Goal: Find specific page/section: Find specific page/section

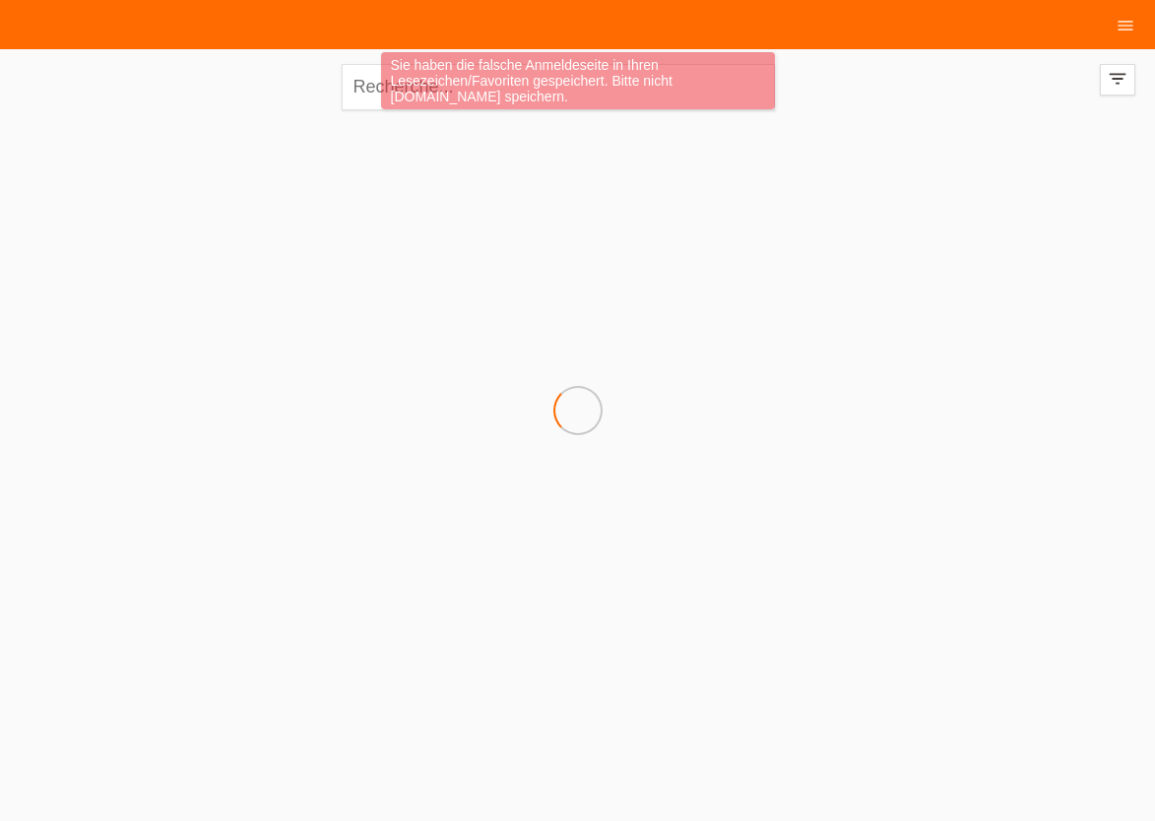
click at [377, 87] on div "Sie haben die falsche Anmeldeseite in Ihren Lesezeichen/Favoriten gespeichert. …" at bounding box center [577, 83] width 693 height 62
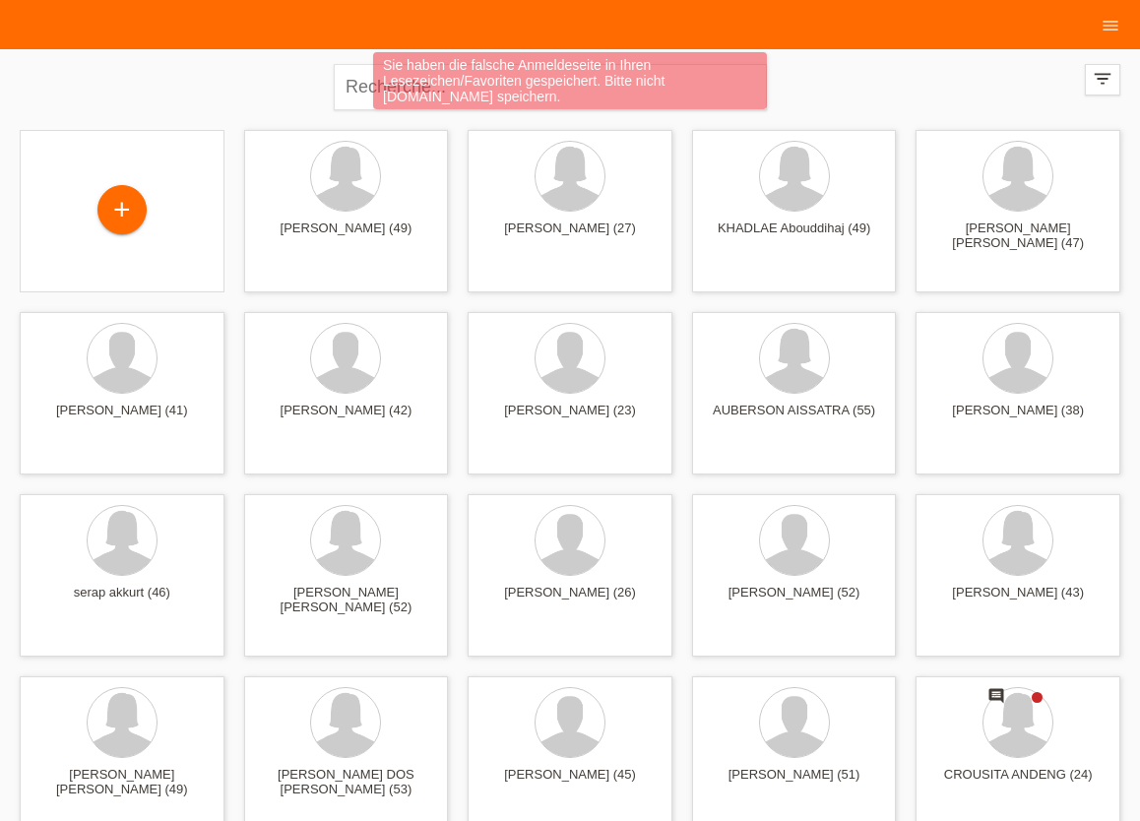
click at [356, 94] on div "Sie haben die falsche Anmeldeseite in Ihren Lesezeichen/Favoriten gespeichert. …" at bounding box center [570, 83] width 684 height 62
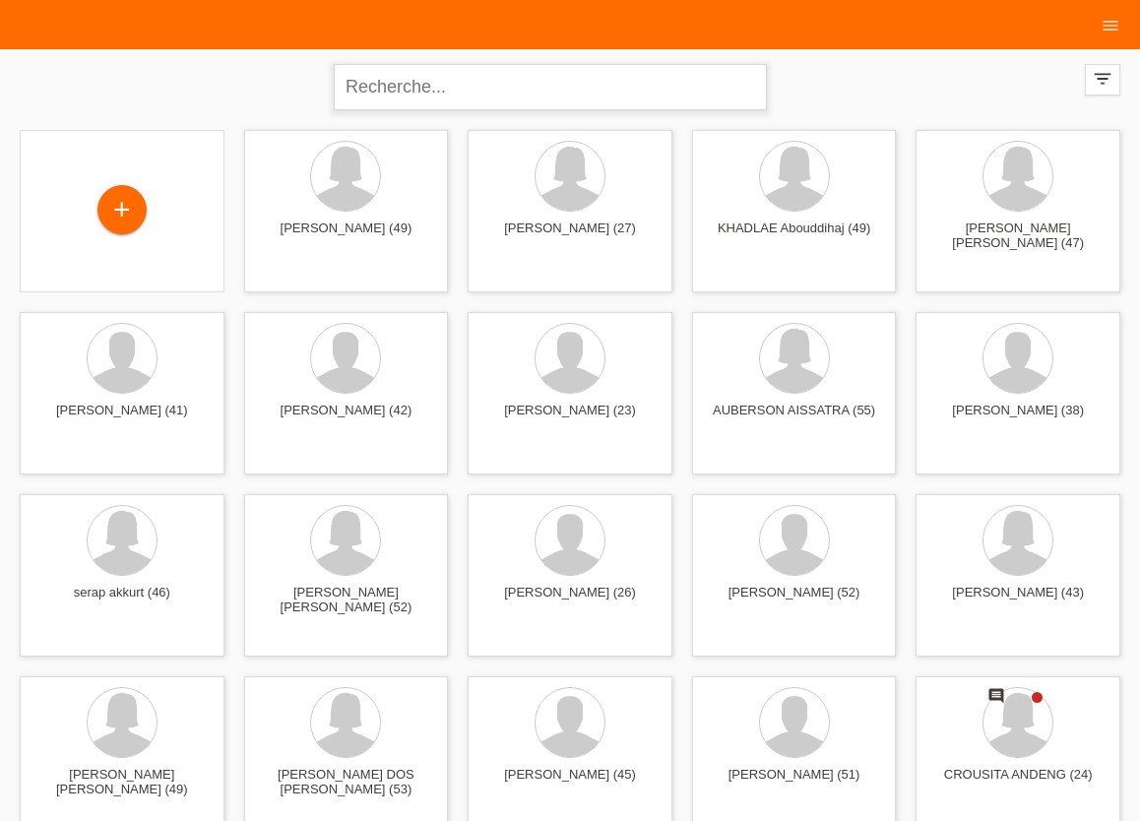
click at [364, 86] on input "text" at bounding box center [550, 87] width 433 height 46
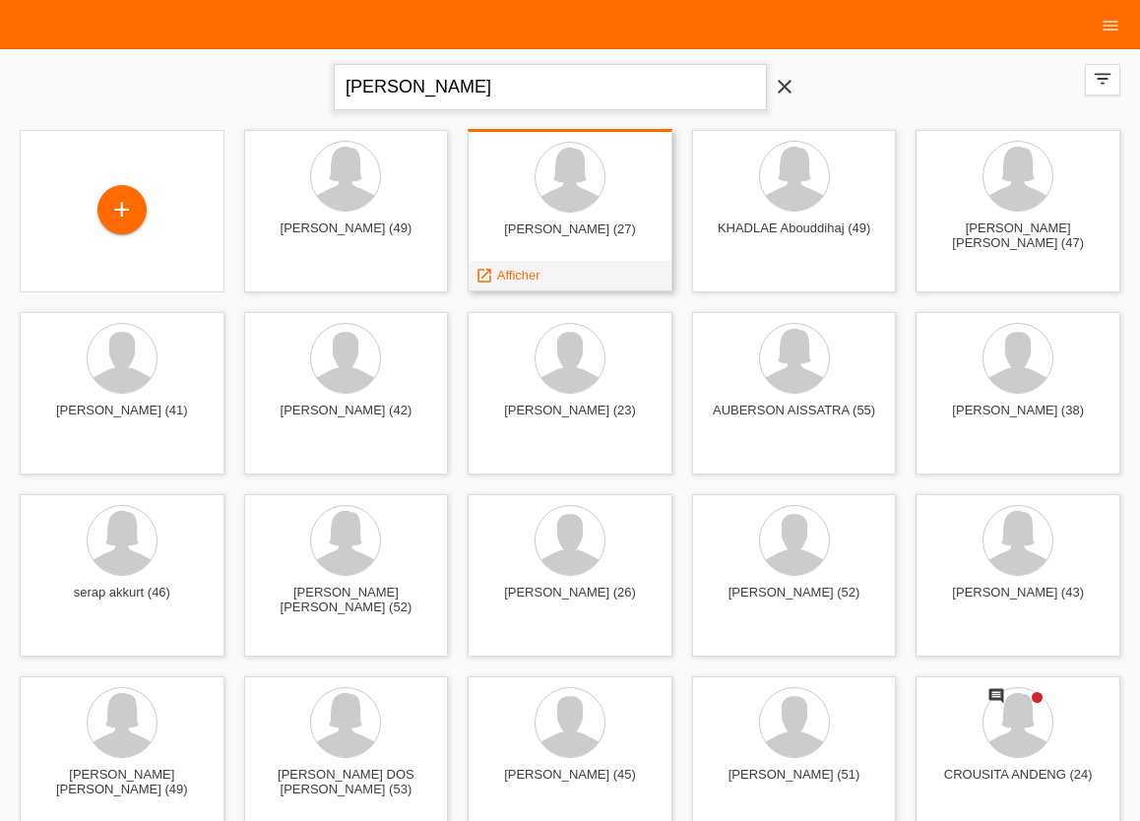
type input "[PERSON_NAME]"
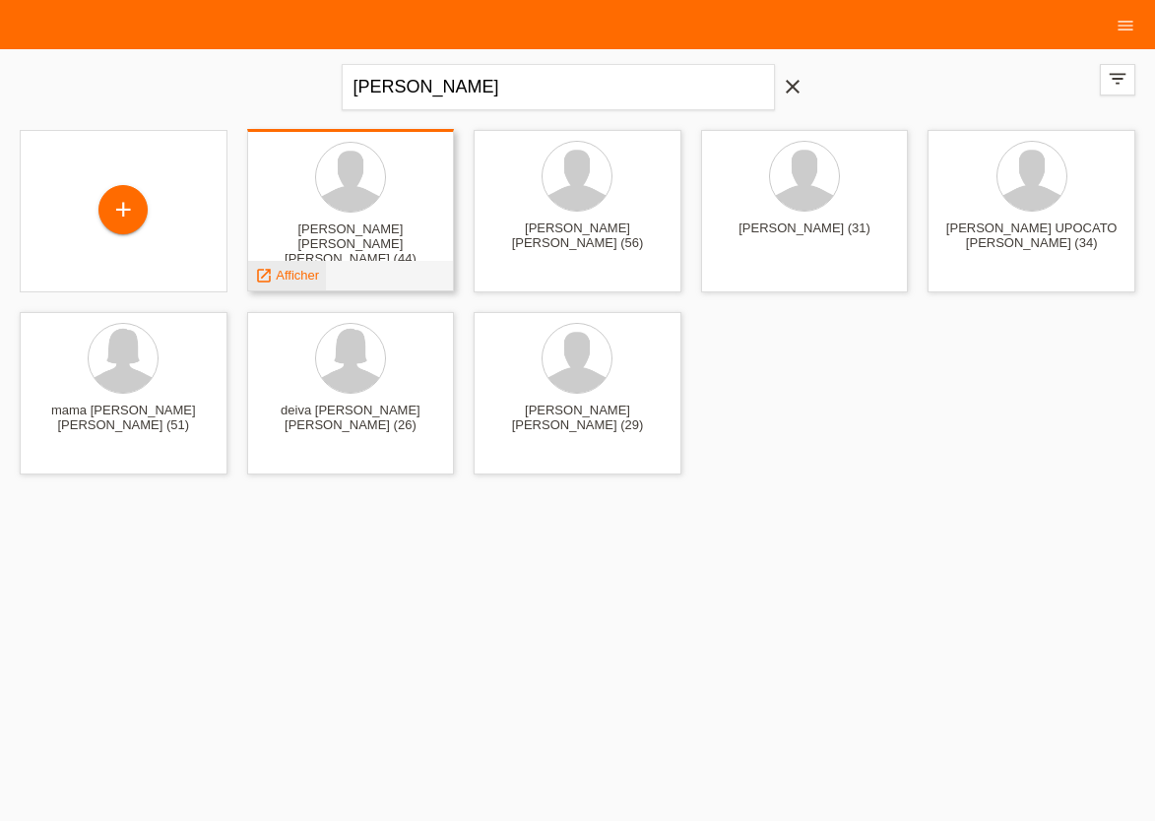
click at [287, 274] on span "Afficher" at bounding box center [297, 275] width 43 height 15
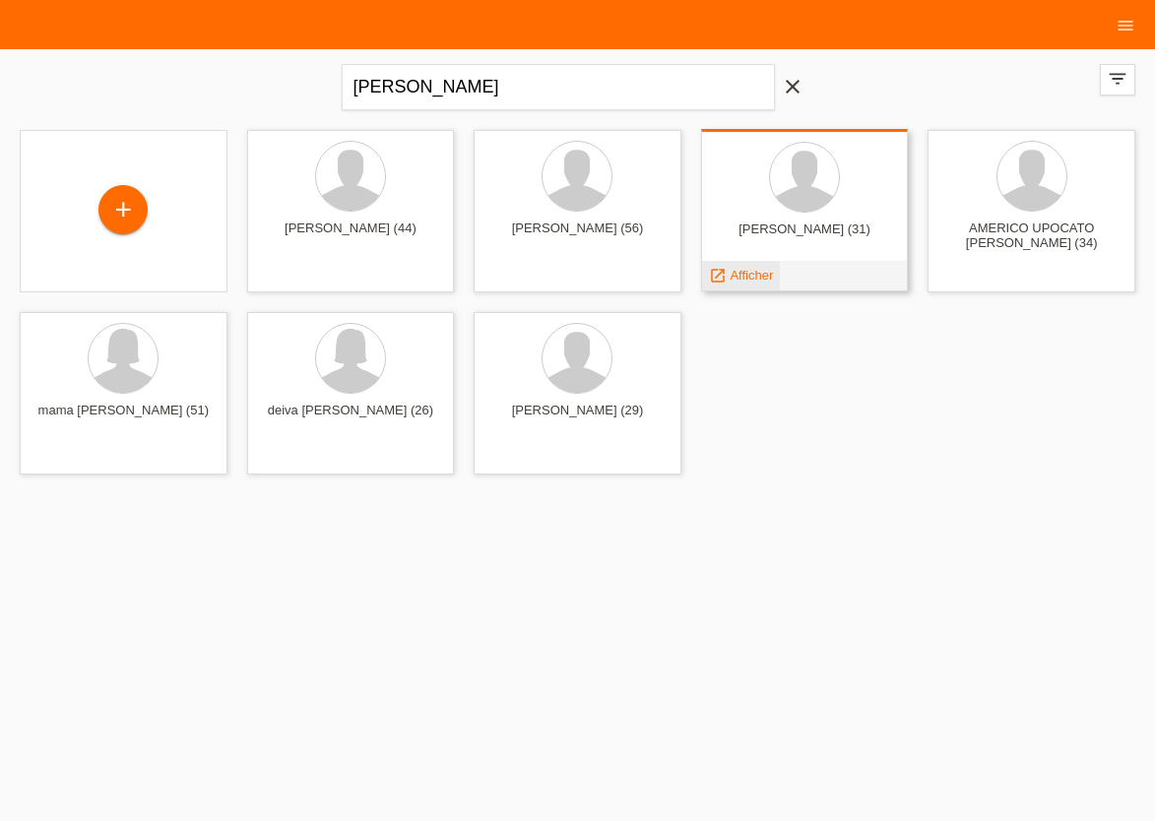
click at [741, 278] on span "Afficher" at bounding box center [751, 275] width 43 height 15
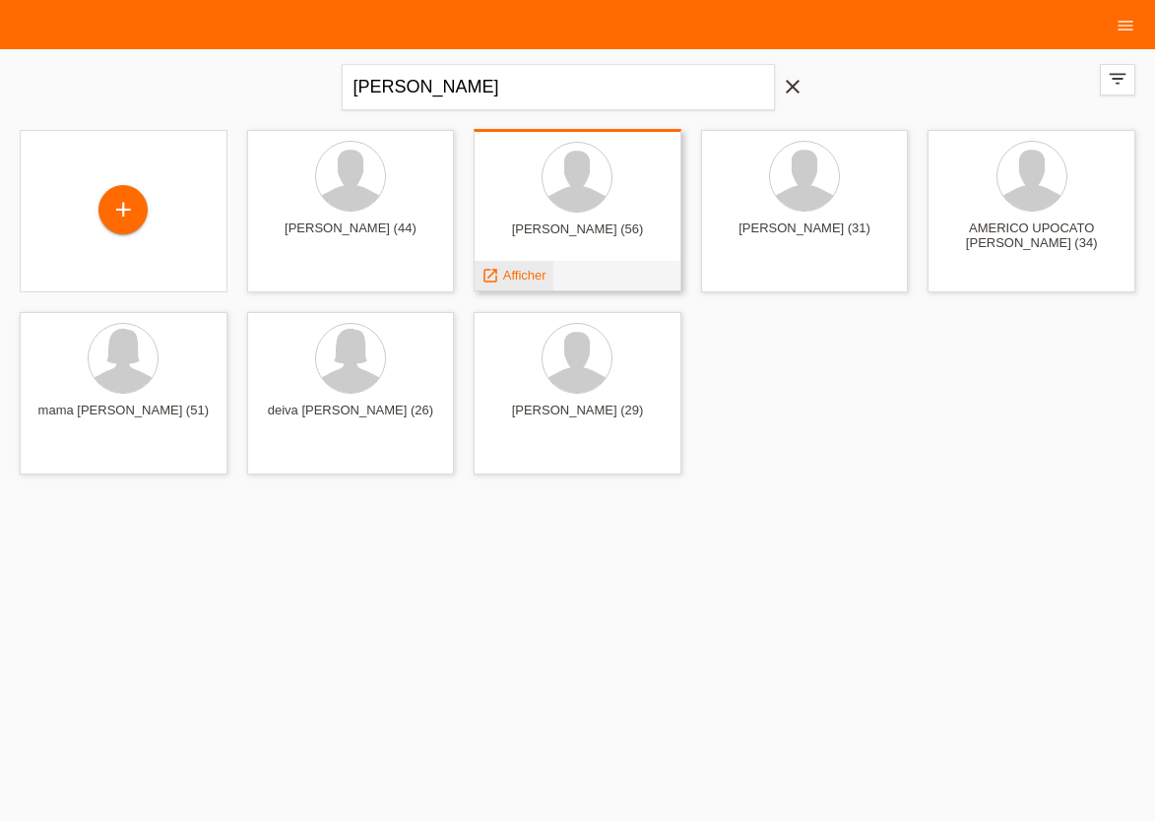
click at [515, 270] on span "Afficher" at bounding box center [524, 275] width 43 height 15
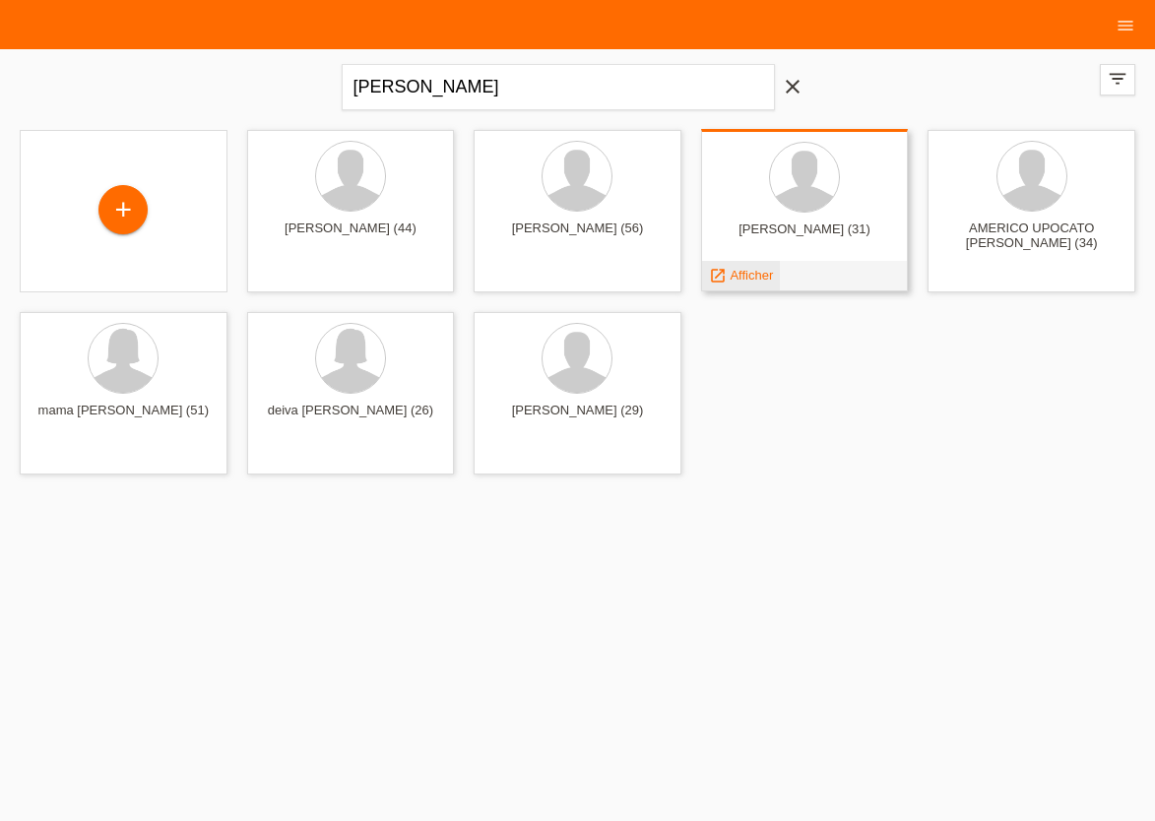
click at [745, 277] on span "Afficher" at bounding box center [751, 275] width 43 height 15
